Goal: Task Accomplishment & Management: Use online tool/utility

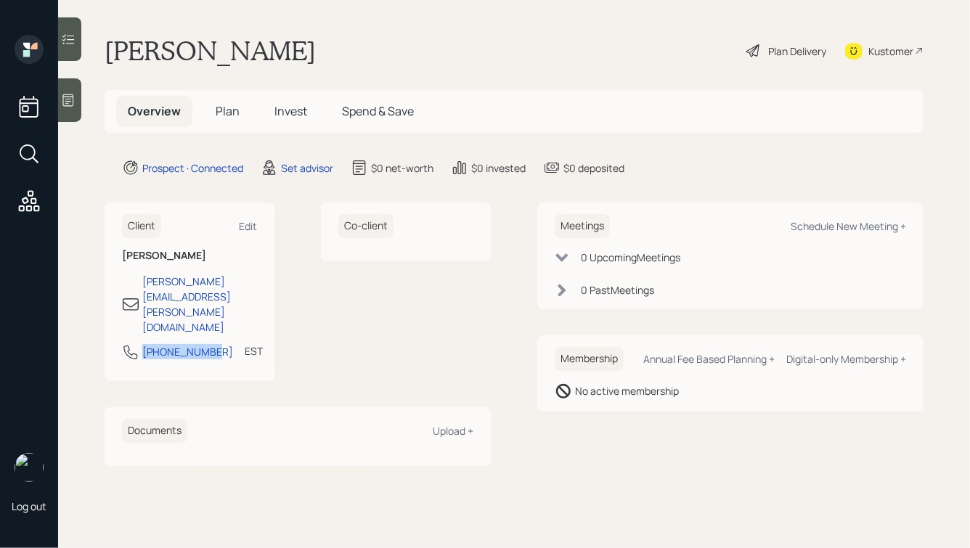
drag, startPoint x: 211, startPoint y: 309, endPoint x: 131, endPoint y: 309, distance: 79.9
click at [131, 343] on div "[PHONE_NUMBER] EST Currently 2:40 PM" at bounding box center [189, 356] width 135 height 26
copy div "[PHONE_NUMBER]"
click at [839, 232] on div "Schedule New Meeting +" at bounding box center [848, 226] width 115 height 14
select select "round-[PERSON_NAME]"
